Goal: Task Accomplishment & Management: Manage account settings

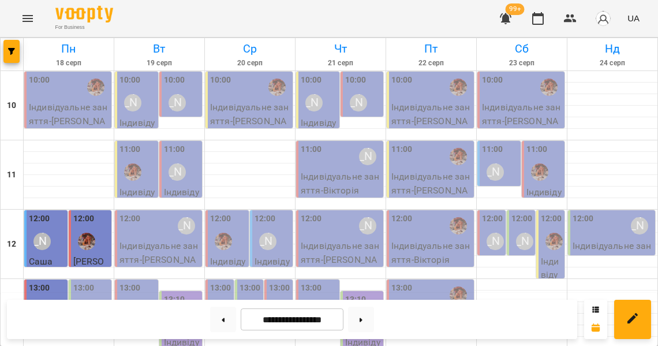
scroll to position [76, 0]
click at [221, 282] on label "13:00" at bounding box center [220, 288] width 21 height 13
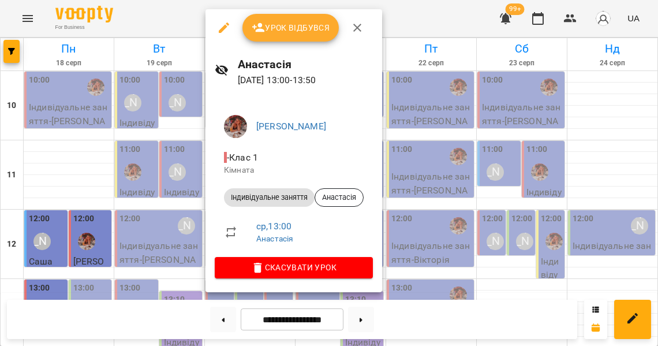
click at [582, 13] on div at bounding box center [329, 173] width 658 height 346
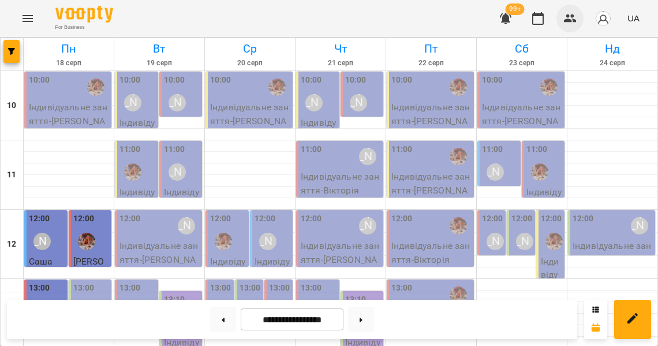
click at [573, 16] on icon "button" at bounding box center [571, 19] width 14 height 14
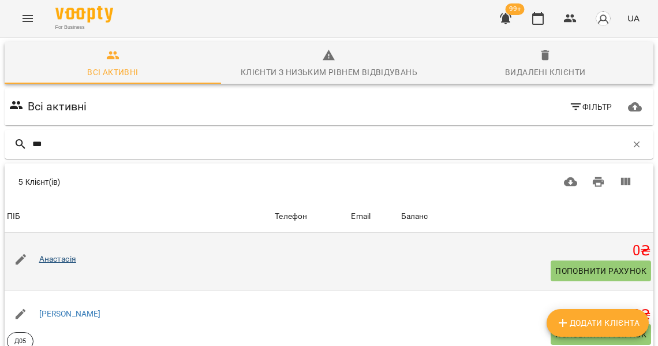
type input "***"
click at [64, 255] on link "Анастасія" at bounding box center [57, 258] width 37 height 9
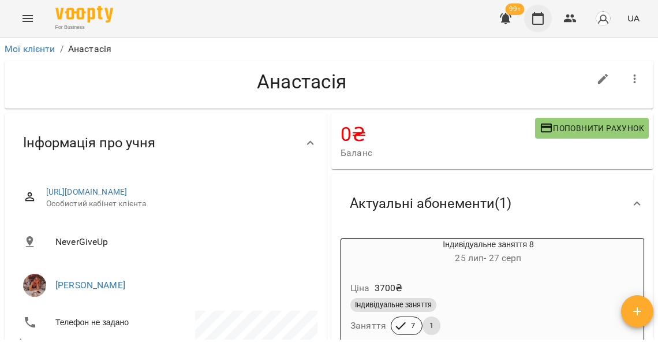
click at [543, 21] on icon "button" at bounding box center [538, 19] width 14 height 14
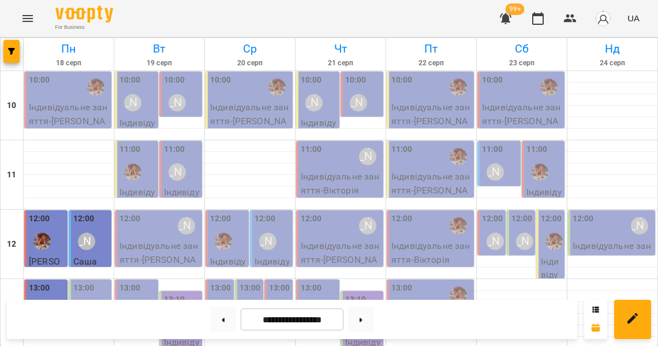
click at [254, 113] on p "Індивідуальне заняття - [PERSON_NAME]" at bounding box center [250, 121] width 80 height 41
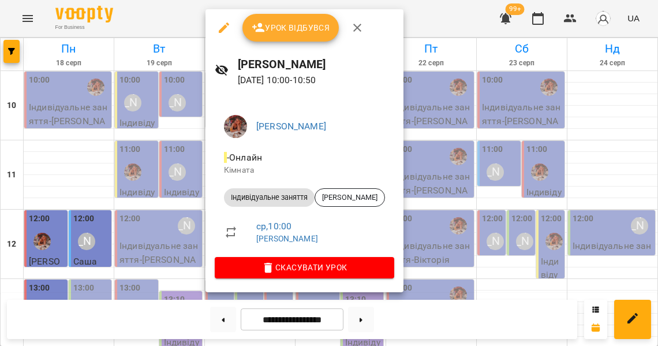
click at [296, 25] on span "Урок відбувся" at bounding box center [291, 28] width 79 height 14
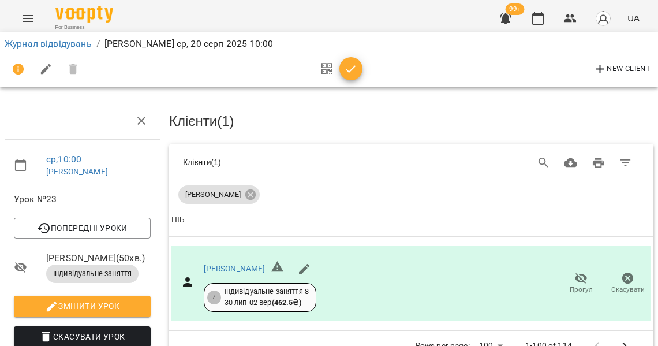
click at [349, 65] on icon "button" at bounding box center [351, 69] width 14 height 14
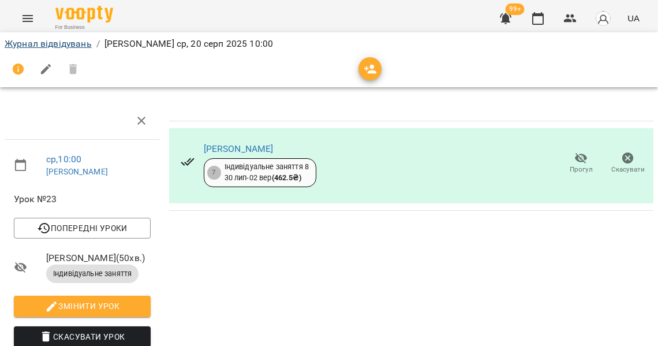
click at [82, 48] on link "Журнал відвідувань" at bounding box center [48, 43] width 87 height 11
